Goal: Transaction & Acquisition: Obtain resource

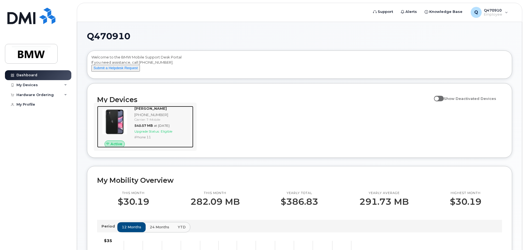
click at [116, 147] on span "Active" at bounding box center [117, 143] width 12 height 5
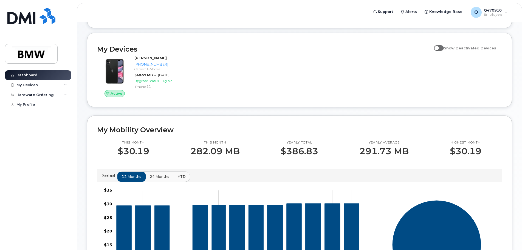
scroll to position [55, 0]
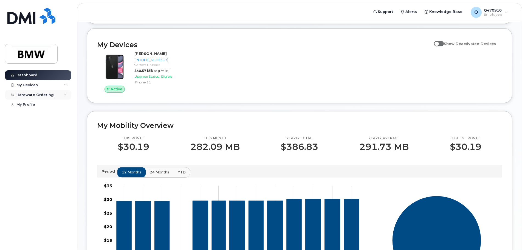
click at [65, 94] on icon at bounding box center [65, 95] width 3 height 3
click at [32, 106] on div "New Order" at bounding box center [29, 104] width 21 height 5
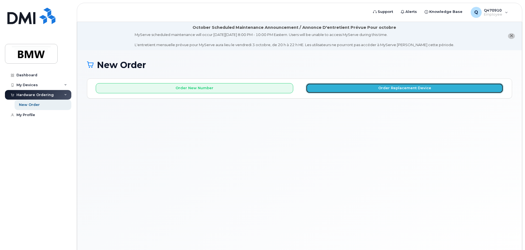
click at [430, 90] on button "Order Replacement Device" at bounding box center [405, 88] width 198 height 10
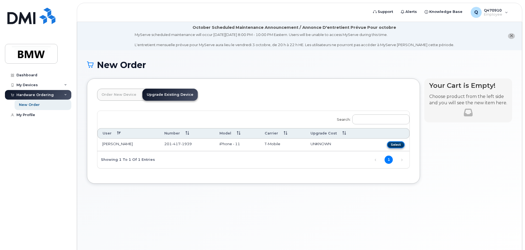
click at [401, 143] on button "Select" at bounding box center [396, 144] width 18 height 7
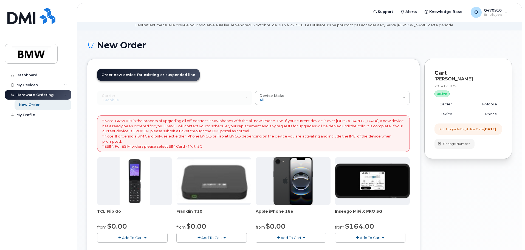
scroll to position [19, 0]
